Goal: Task Accomplishment & Management: Use online tool/utility

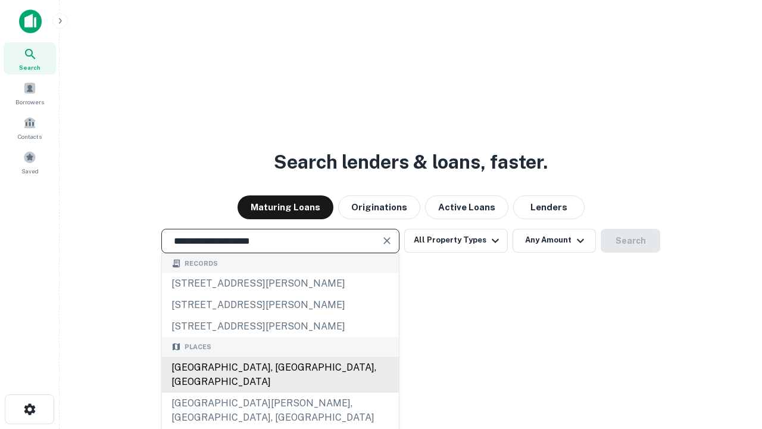
click at [280, 393] on div "[GEOGRAPHIC_DATA], [GEOGRAPHIC_DATA], [GEOGRAPHIC_DATA]" at bounding box center [280, 375] width 237 height 36
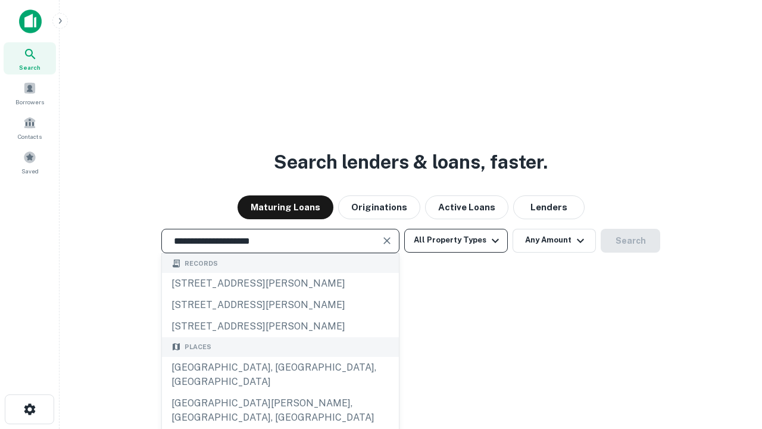
type input "**********"
click at [456, 240] on button "All Property Types" at bounding box center [456, 241] width 104 height 24
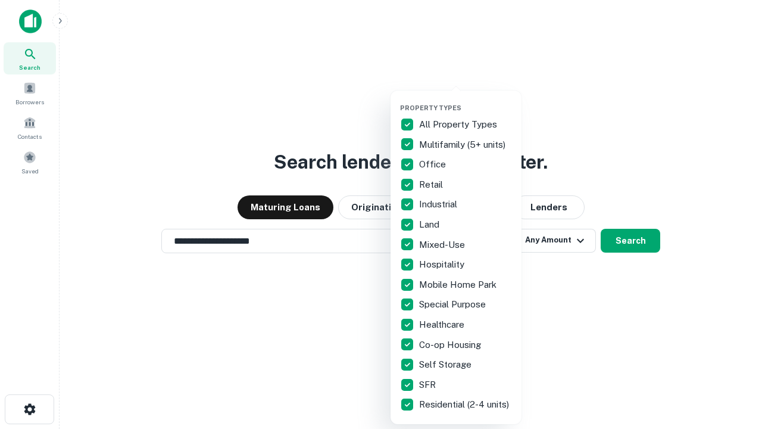
click at [466, 100] on button "button" at bounding box center [465, 100] width 131 height 1
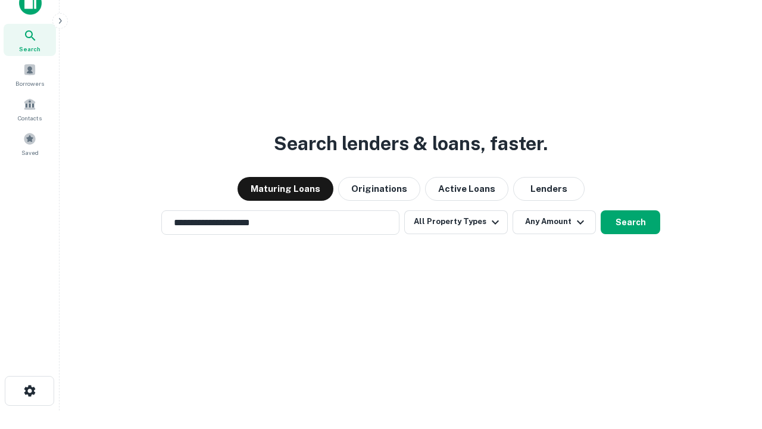
scroll to position [7, 144]
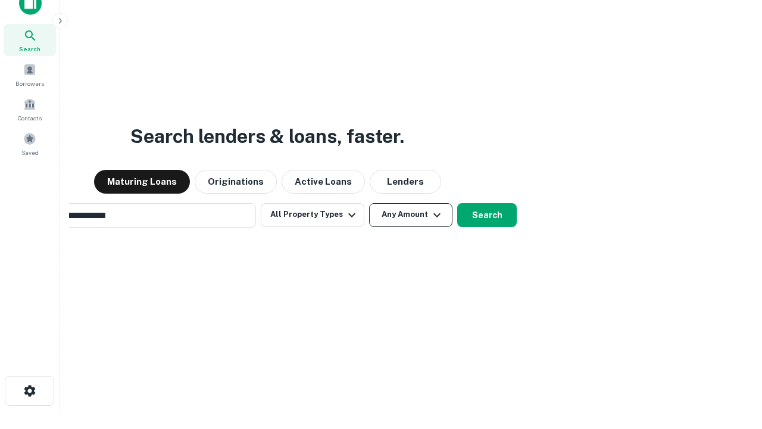
click at [369, 203] on button "Any Amount" at bounding box center [410, 215] width 83 height 24
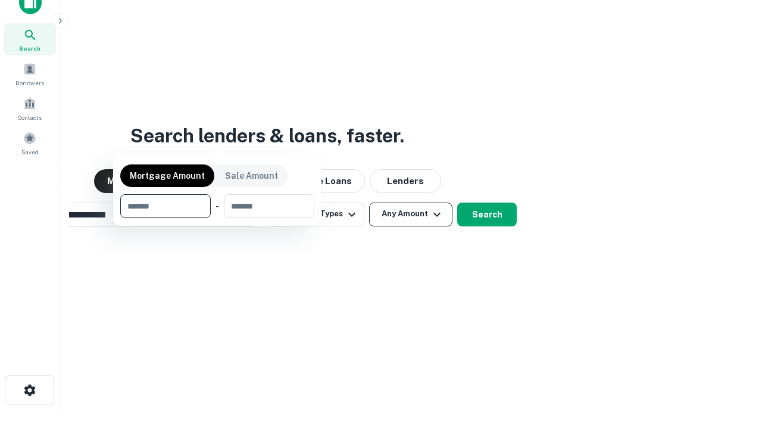
scroll to position [86, 337]
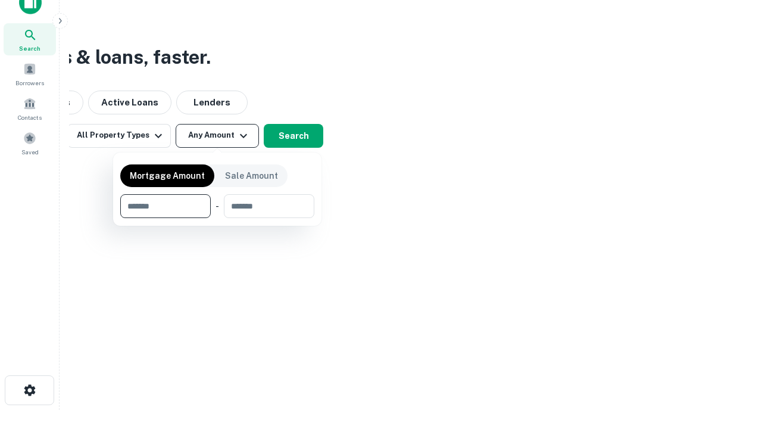
type input "*******"
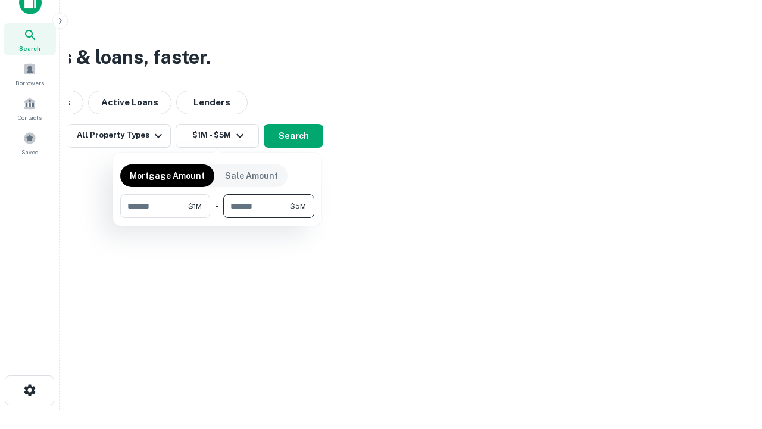
type input "*******"
click at [217, 218] on button "button" at bounding box center [217, 218] width 194 height 1
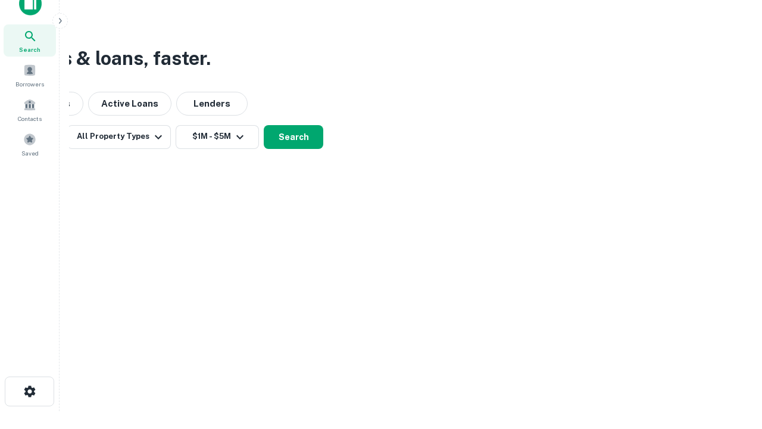
scroll to position [7, 220]
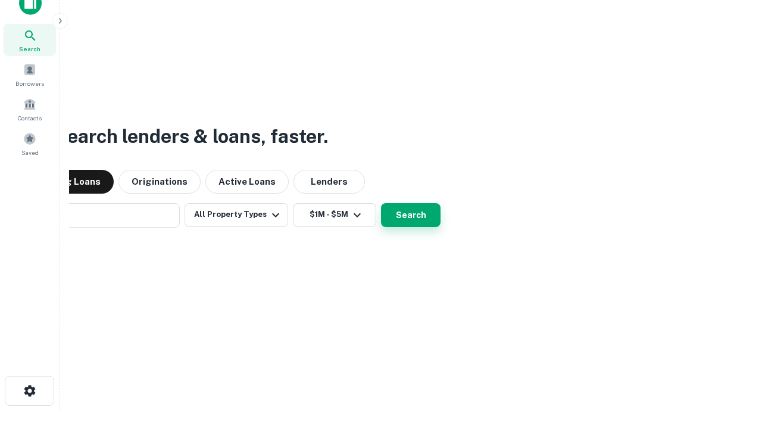
click at [381, 203] on button "Search" at bounding box center [411, 215] width 60 height 24
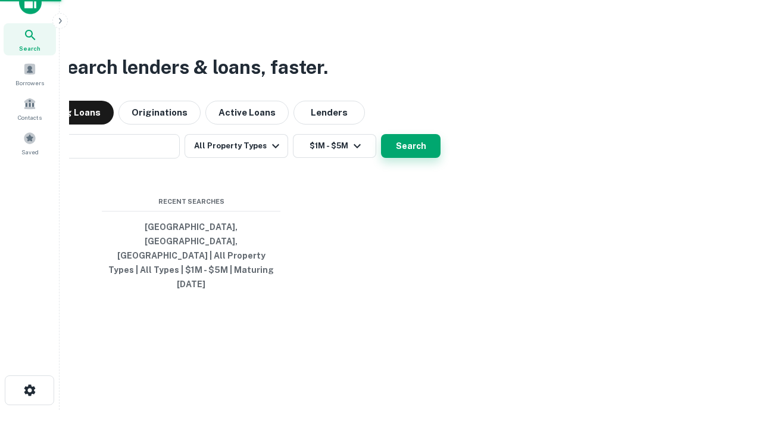
scroll to position [32, 337]
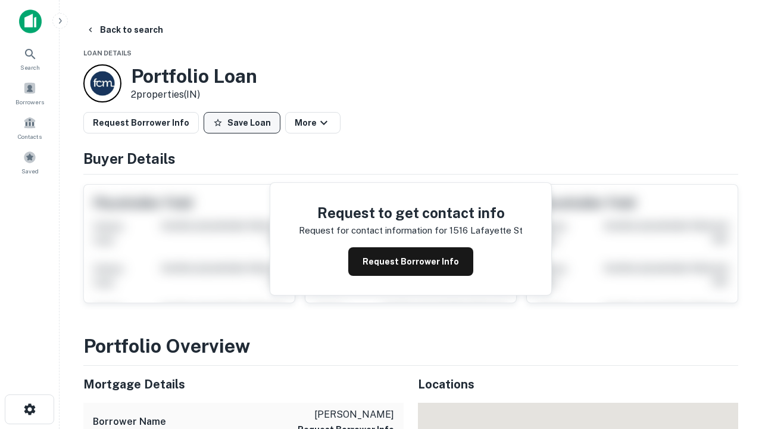
click at [242, 123] on button "Save Loan" at bounding box center [242, 122] width 77 height 21
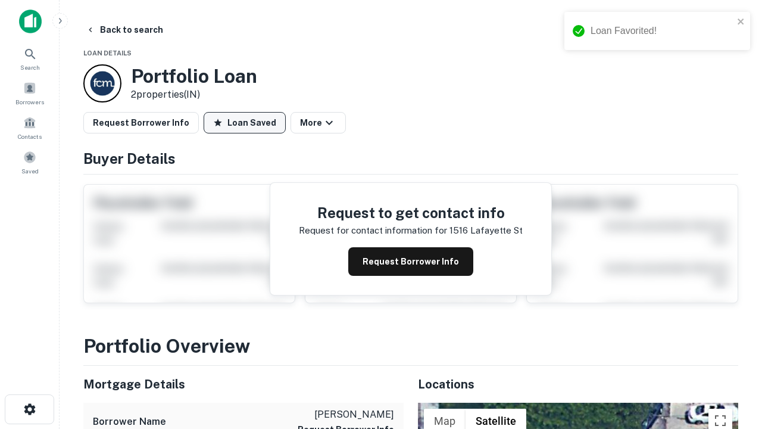
click at [245, 123] on button "Loan Saved" at bounding box center [245, 122] width 82 height 21
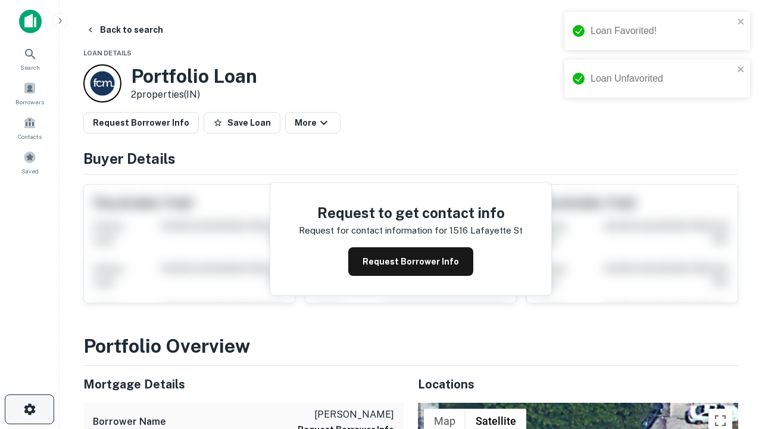
click at [29, 409] on icon "button" at bounding box center [30, 409] width 14 height 14
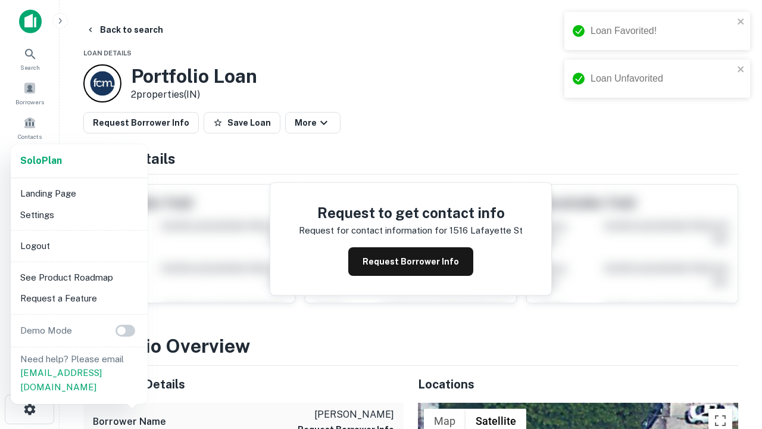
click at [79, 245] on li "Logout" at bounding box center [78, 245] width 127 height 21
